Goal: Answer question/provide support

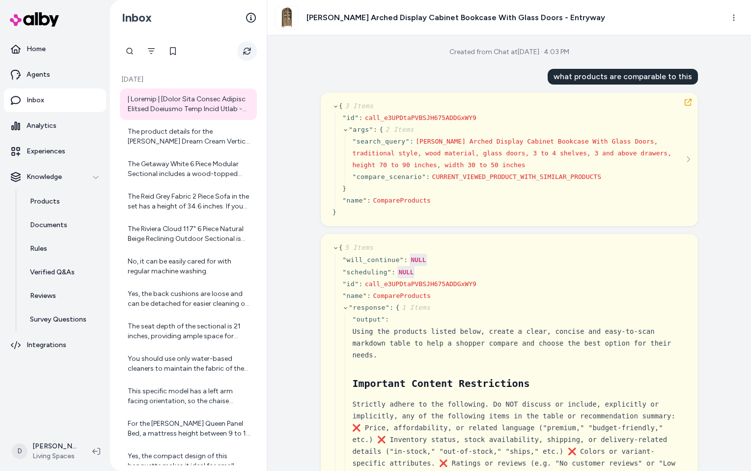
click at [251, 51] on icon "Refresh" at bounding box center [247, 51] width 8 height 8
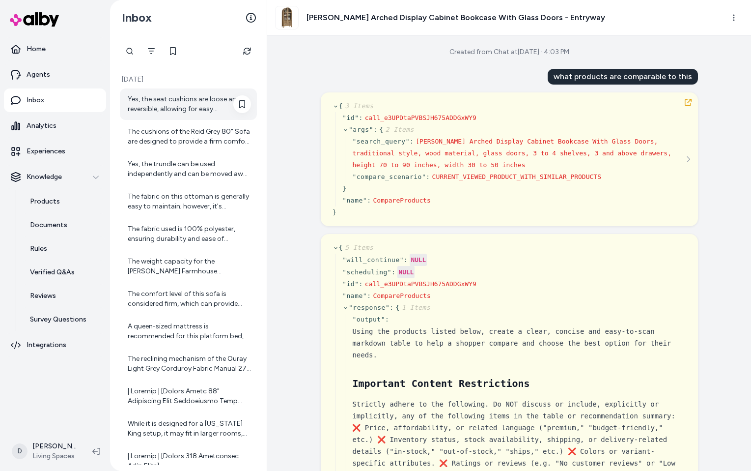
click at [204, 107] on div "Yes, the seat cushions are loose and reversible, allowing for easy maintenance …" at bounding box center [189, 104] width 123 height 20
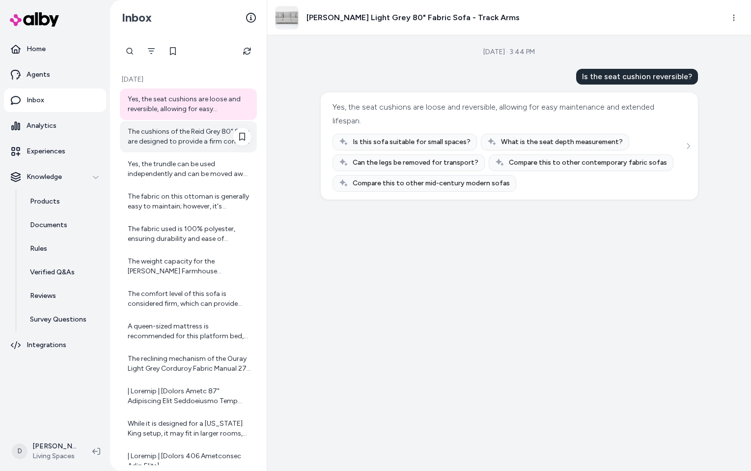
click at [193, 139] on div "The cushions of the Reid Grey 80" Sofa are designed to provide a firm comfort l…" at bounding box center [189, 137] width 123 height 20
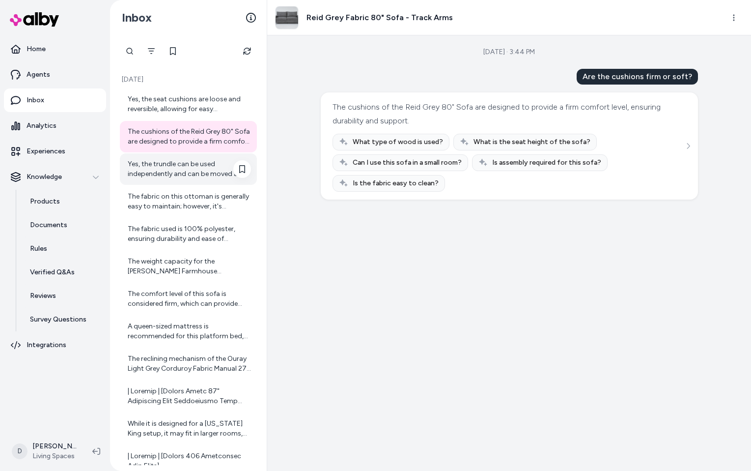
click at [186, 163] on div "Yes, the trundle can be used independently and can be moved away from the daybe…" at bounding box center [189, 169] width 123 height 20
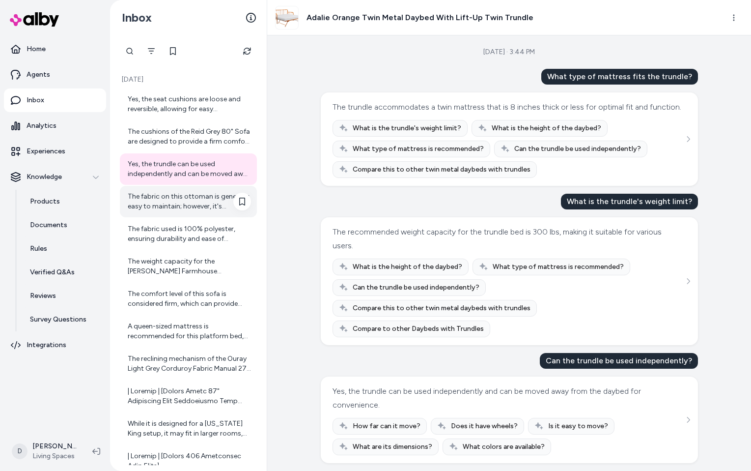
click at [184, 201] on div "The fabric on this ottoman is generally easy to maintain; however, it's recomme…" at bounding box center [189, 202] width 123 height 20
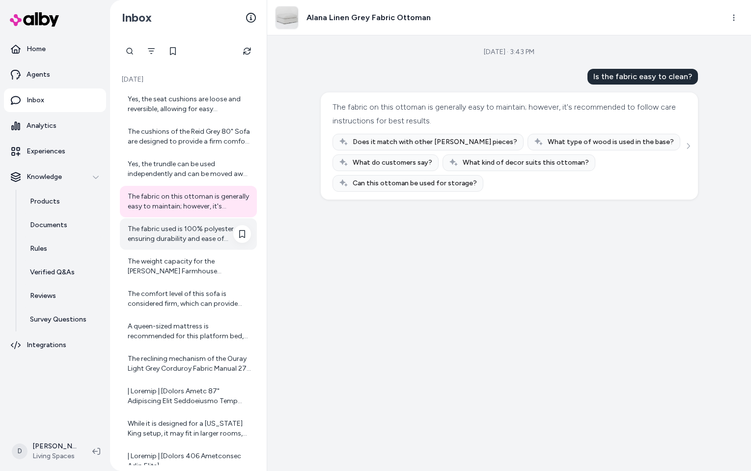
click at [183, 236] on div "The fabric used is 100% polyester, ensuring durability and ease of maintenance." at bounding box center [189, 234] width 123 height 20
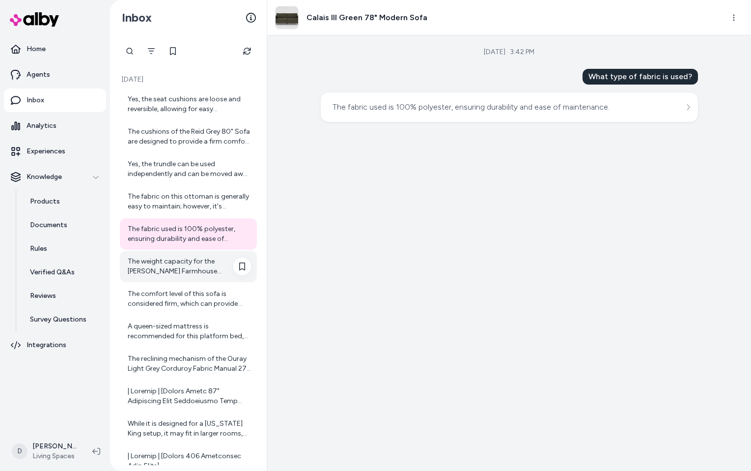
click at [178, 258] on div "The weight capacity for the [PERSON_NAME] Farmhouse Weathered Natural Wood Upho…" at bounding box center [189, 267] width 123 height 20
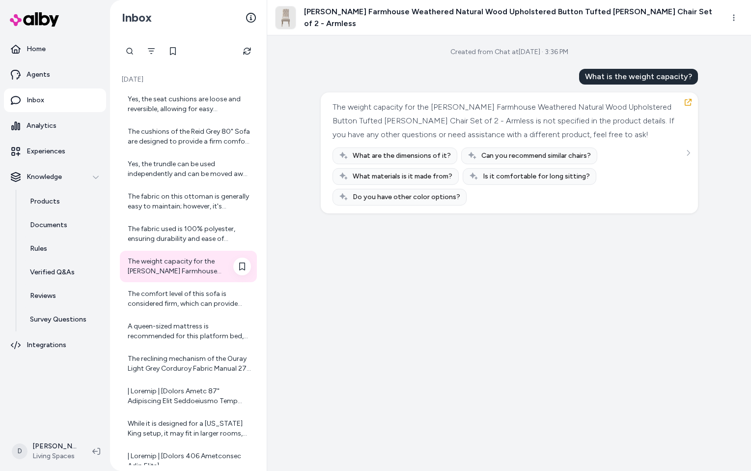
click at [178, 278] on div "The weight capacity for the [PERSON_NAME] Farmhouse Weathered Natural Wood Upho…" at bounding box center [188, 266] width 137 height 31
click at [180, 229] on div "The fabric used is 100% polyester, ensuring durability and ease of maintenance." at bounding box center [189, 234] width 123 height 20
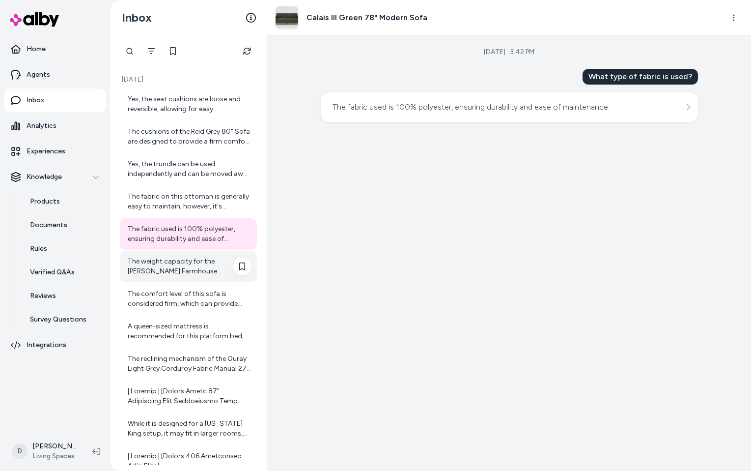
click at [178, 256] on div "The weight capacity for the [PERSON_NAME] Farmhouse Weathered Natural Wood Upho…" at bounding box center [188, 266] width 137 height 31
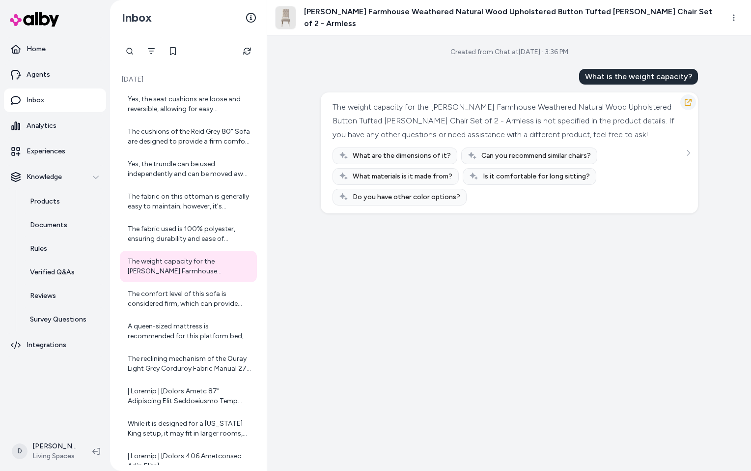
click at [688, 100] on icon "button" at bounding box center [689, 102] width 8 height 8
